Goal: Task Accomplishment & Management: Complete application form

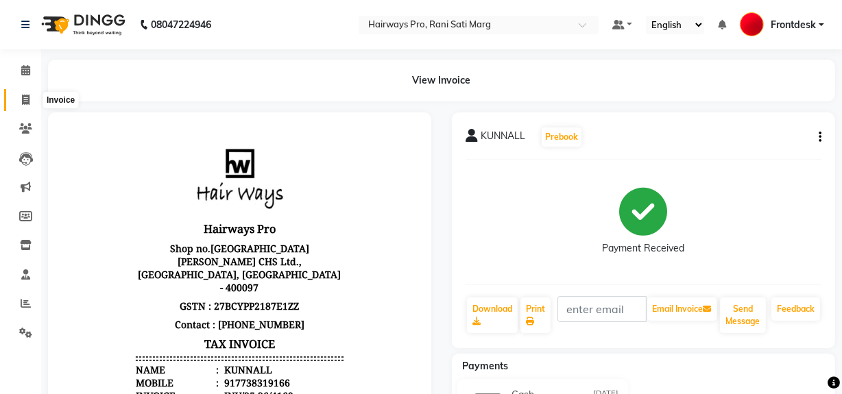
click at [28, 99] on icon at bounding box center [26, 100] width 8 height 10
select select "787"
select select "service"
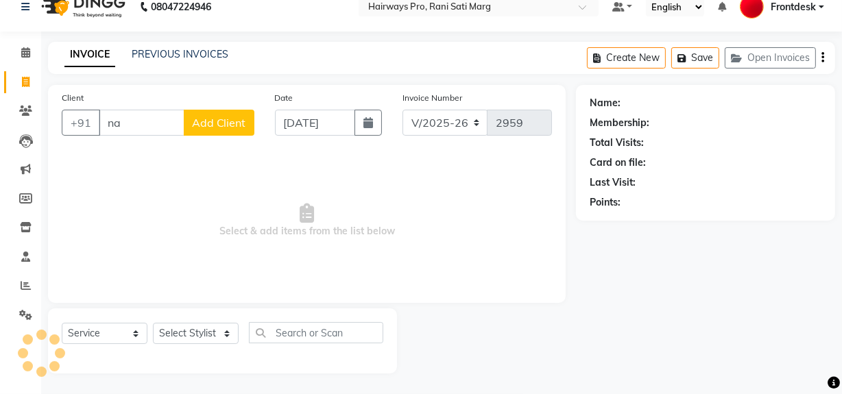
type input "n"
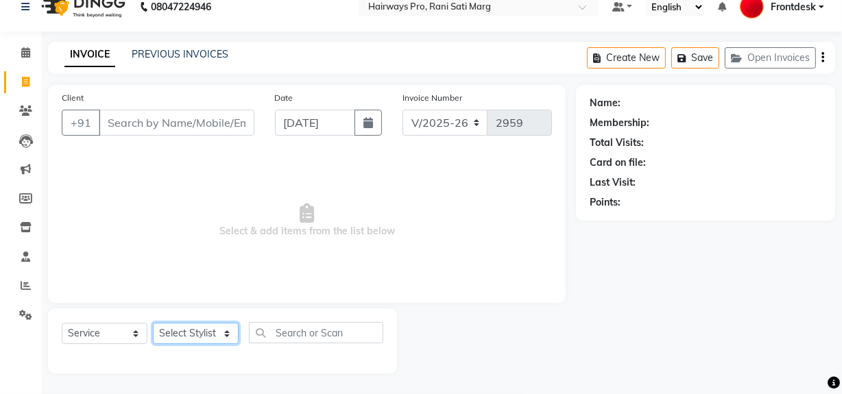
click at [191, 342] on select "Select Stylist ABID DANISH [PERSON_NAME] Frontdesk INTEZAR [PERSON_NAME] [PERSO…" at bounding box center [196, 333] width 86 height 21
select select "13188"
click at [153, 323] on select "Select Stylist ABID DANISH [PERSON_NAME] Frontdesk INTEZAR [PERSON_NAME] [PERSO…" at bounding box center [196, 333] width 86 height 21
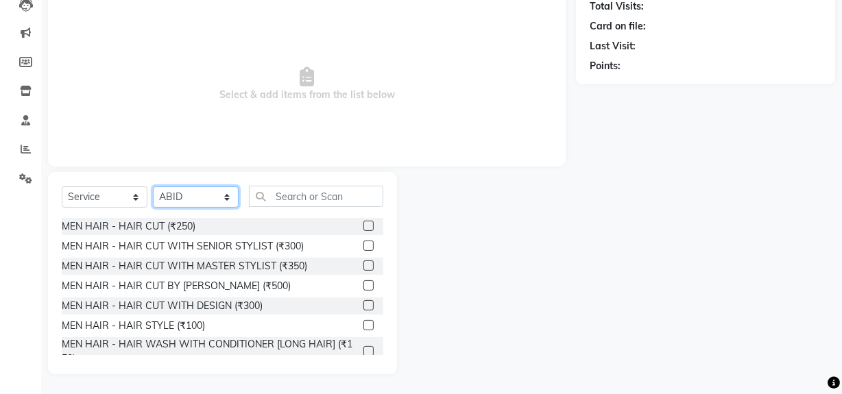
scroll to position [155, 0]
click at [156, 326] on div "MEN HAIR - HAIR STYLE (₹100)" at bounding box center [133, 325] width 143 height 14
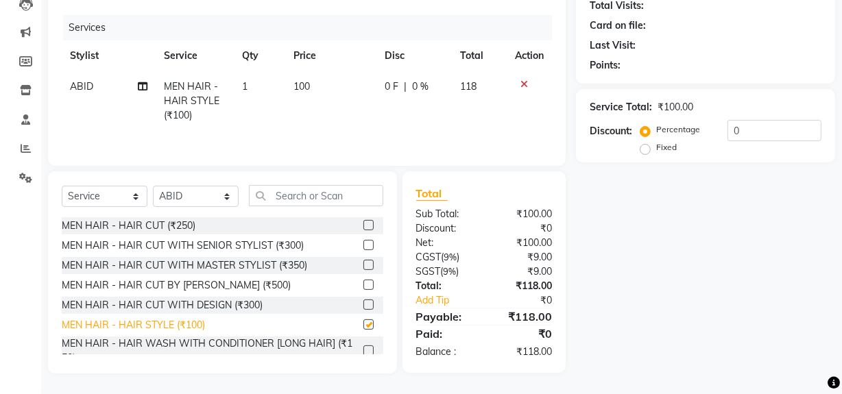
checkbox input "false"
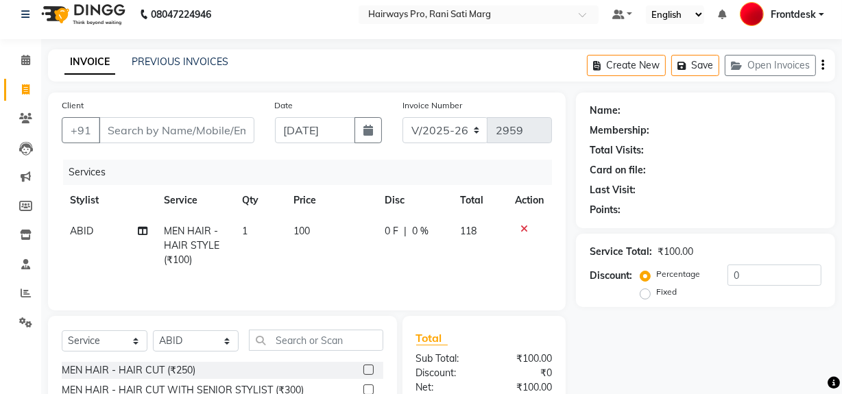
scroll to position [0, 0]
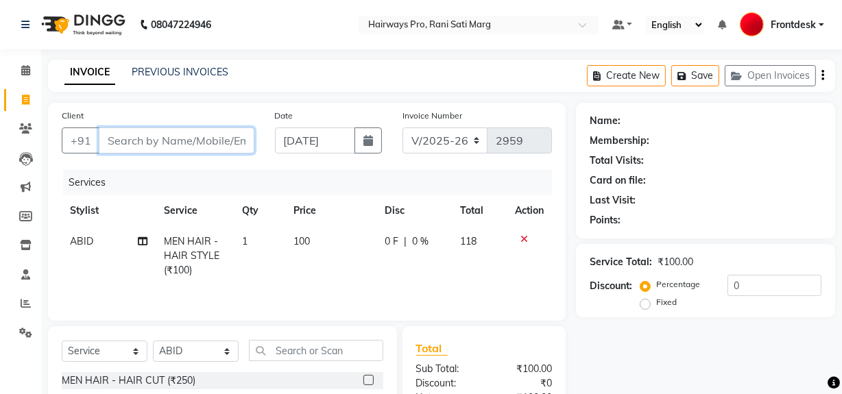
click at [150, 138] on input "Client" at bounding box center [177, 140] width 156 height 26
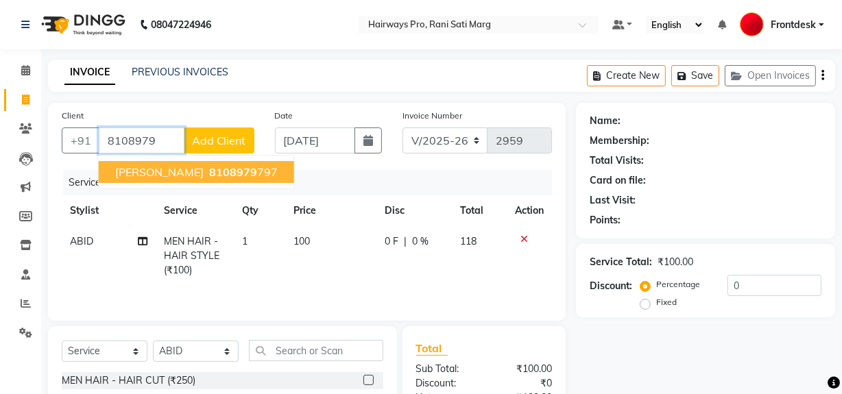
click at [191, 169] on span "[PERSON_NAME]" at bounding box center [159, 172] width 88 height 14
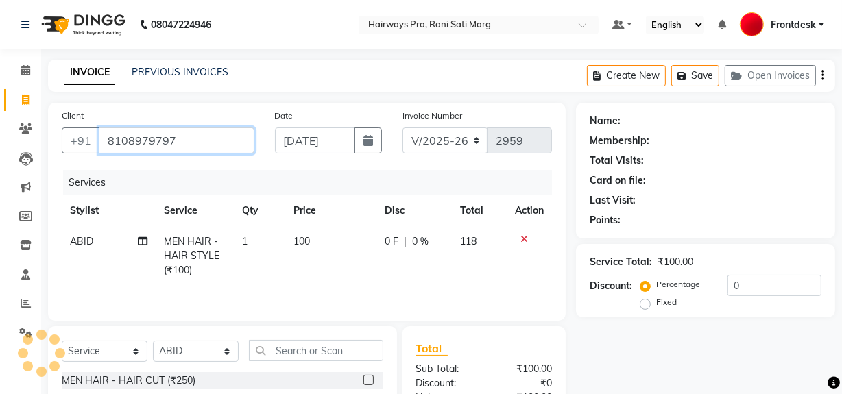
type input "8108979797"
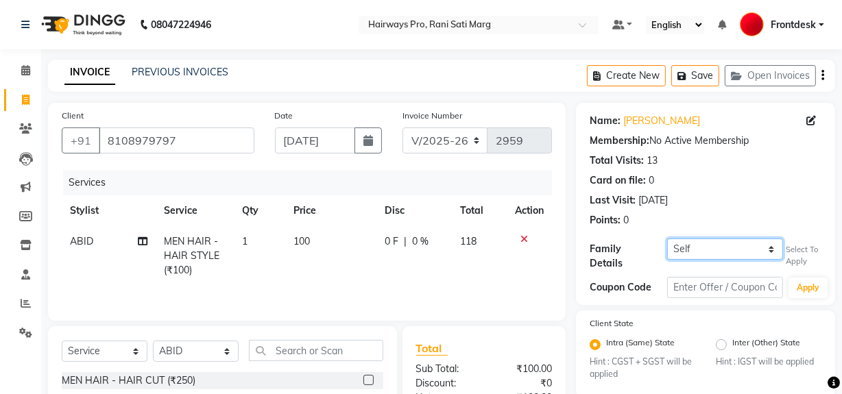
click at [705, 252] on select "Self [PERSON_NAME]" at bounding box center [725, 249] width 116 height 21
select select "1242362"
click at [667, 239] on select "Self [PERSON_NAME]" at bounding box center [725, 249] width 116 height 21
type input "20"
select select "1: Object"
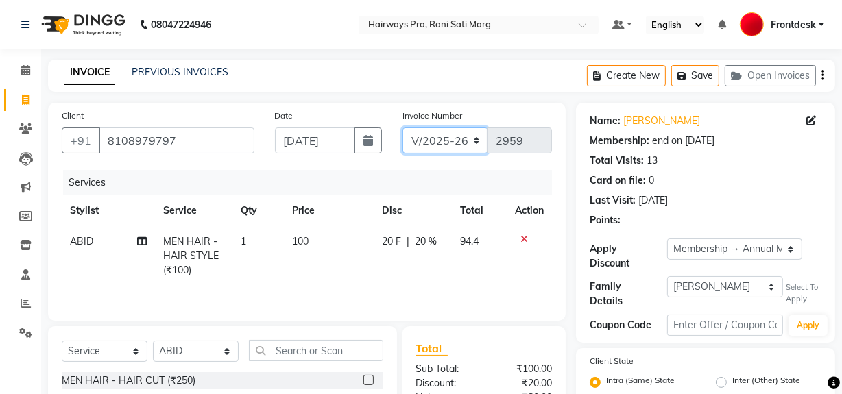
click at [430, 145] on select "INV/25-26 V/2025-26" at bounding box center [445, 140] width 86 height 26
select select "6960"
click at [402, 127] on select "INV/25-26 V/2025-26" at bounding box center [445, 140] width 86 height 26
type input "4170"
click at [444, 143] on select "INV/25-26 V/2025-26" at bounding box center [445, 140] width 86 height 26
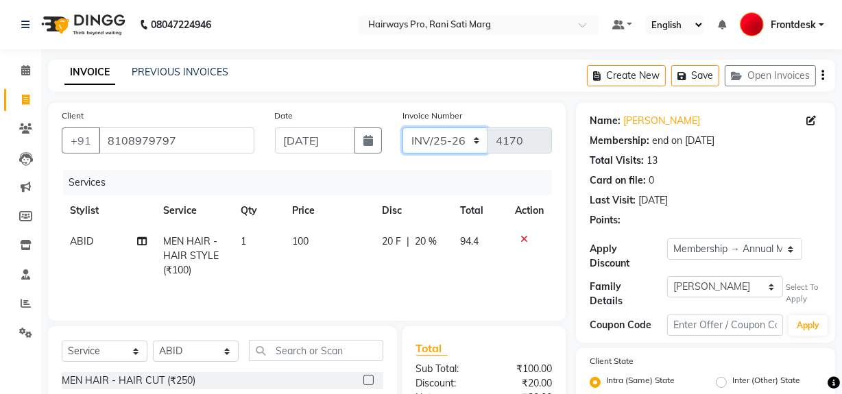
select select "787"
click at [402, 127] on select "INV/25-26 V/2025-26" at bounding box center [445, 140] width 86 height 26
type input "2959"
click at [821, 76] on icon "button" at bounding box center [822, 75] width 3 height 1
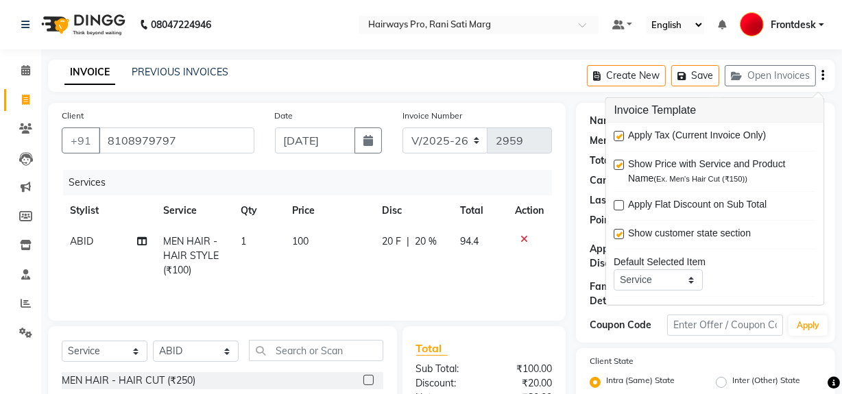
click at [618, 134] on label at bounding box center [619, 136] width 10 height 10
click at [618, 134] on input "checkbox" at bounding box center [618, 136] width 9 height 9
checkbox input "false"
click at [439, 146] on select "INV/25-26 V/2025-26" at bounding box center [445, 140] width 86 height 26
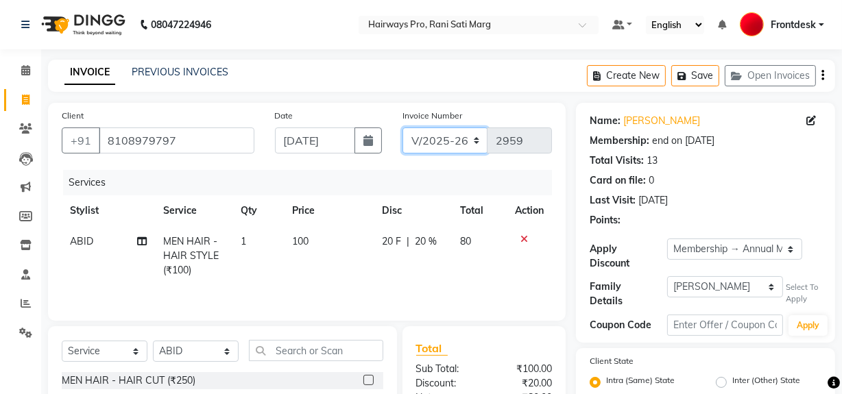
select select "6960"
click at [402, 127] on select "INV/25-26 V/2025-26" at bounding box center [445, 140] width 86 height 26
type input "4170"
click at [824, 76] on div "Create New Save Open Invoices" at bounding box center [711, 76] width 248 height 32
click at [823, 71] on button "button" at bounding box center [822, 76] width 3 height 32
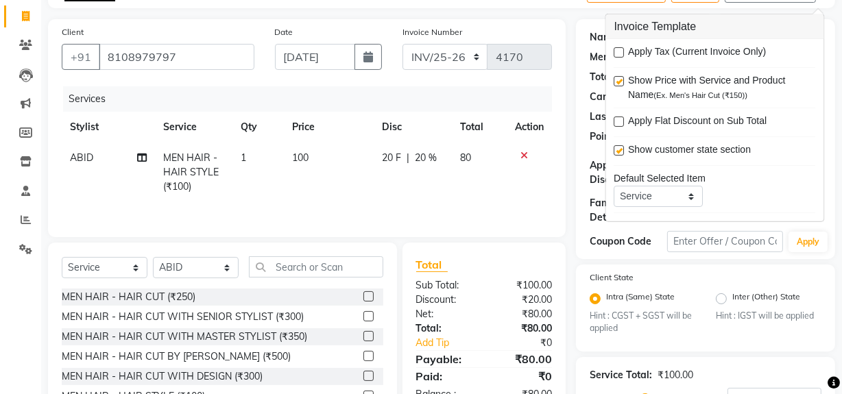
scroll to position [186, 0]
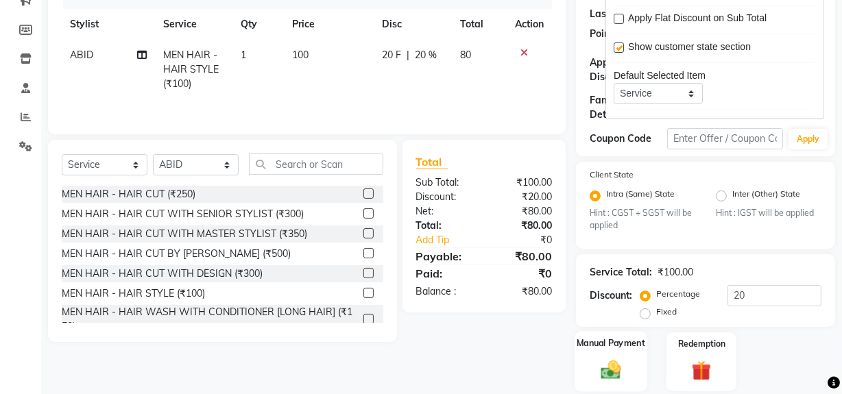
click at [624, 370] on img at bounding box center [610, 369] width 33 height 23
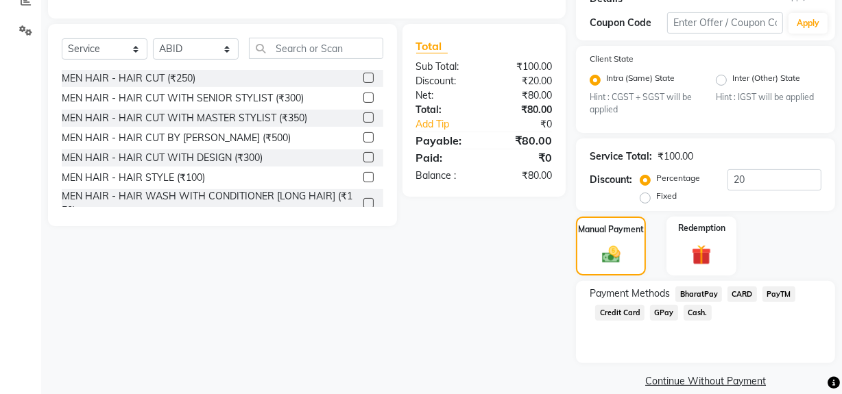
scroll to position [317, 0]
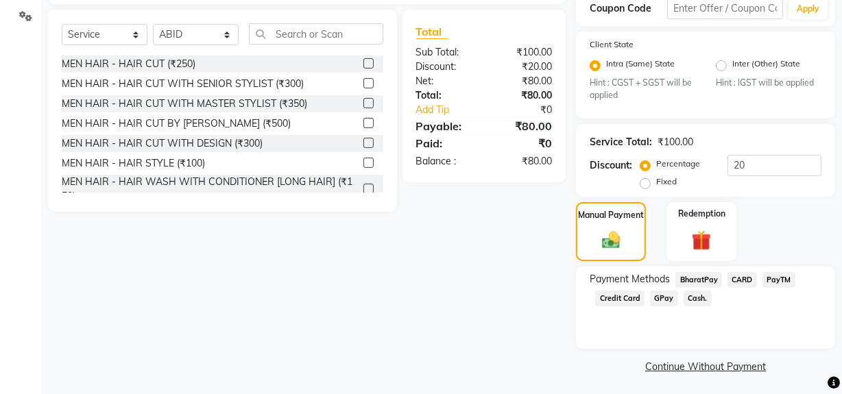
click at [690, 294] on span "Cash." at bounding box center [697, 299] width 28 height 16
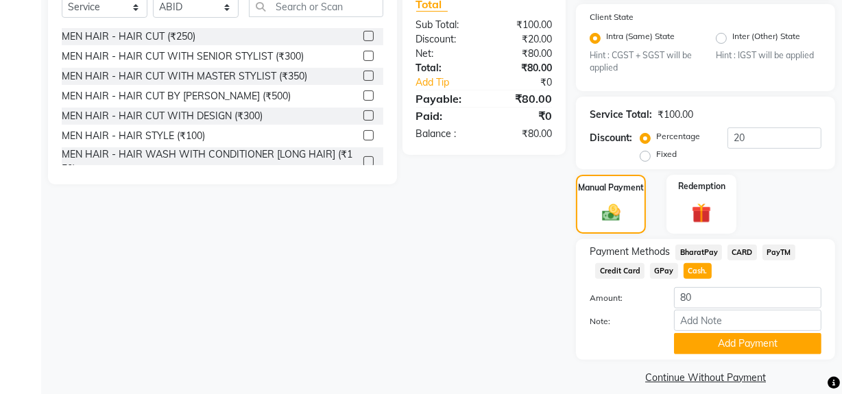
scroll to position [356, 0]
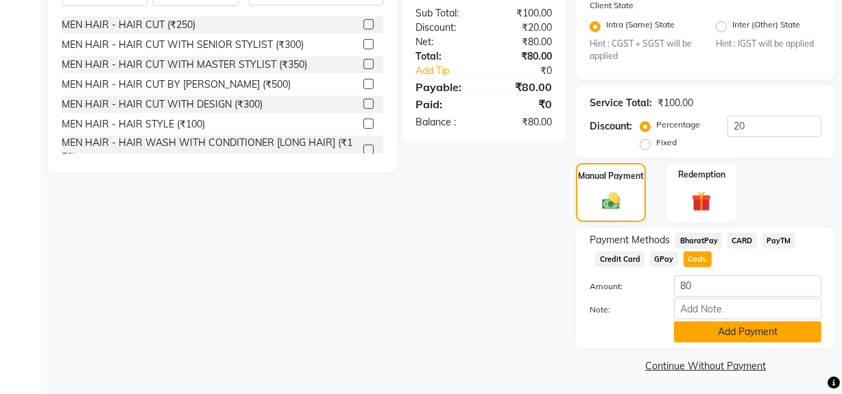
click at [711, 331] on button "Add Payment" at bounding box center [747, 331] width 147 height 21
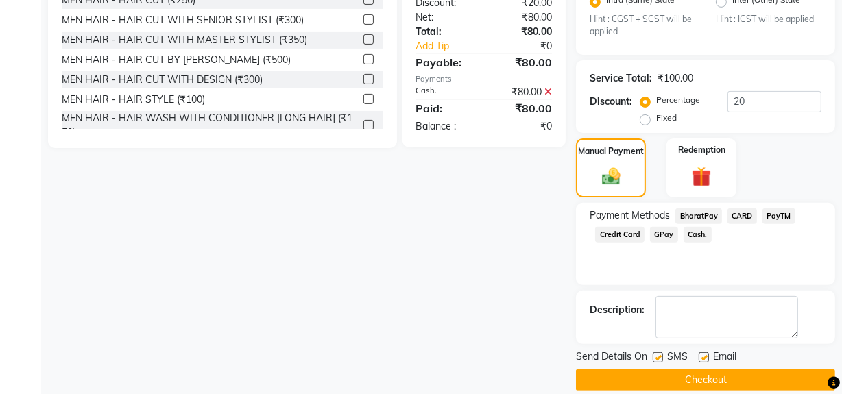
scroll to position [394, 0]
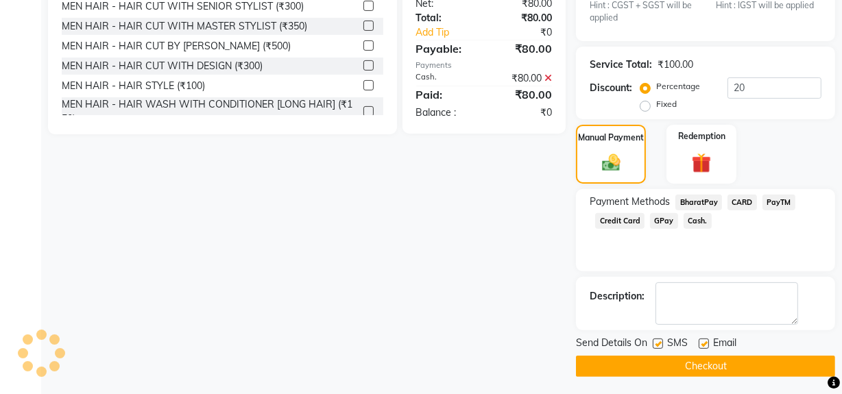
click at [661, 345] on label at bounding box center [657, 344] width 10 height 10
click at [661, 345] on input "checkbox" at bounding box center [656, 344] width 9 height 9
checkbox input "false"
click at [662, 363] on button "Checkout" at bounding box center [705, 366] width 259 height 21
